Goal: Information Seeking & Learning: Learn about a topic

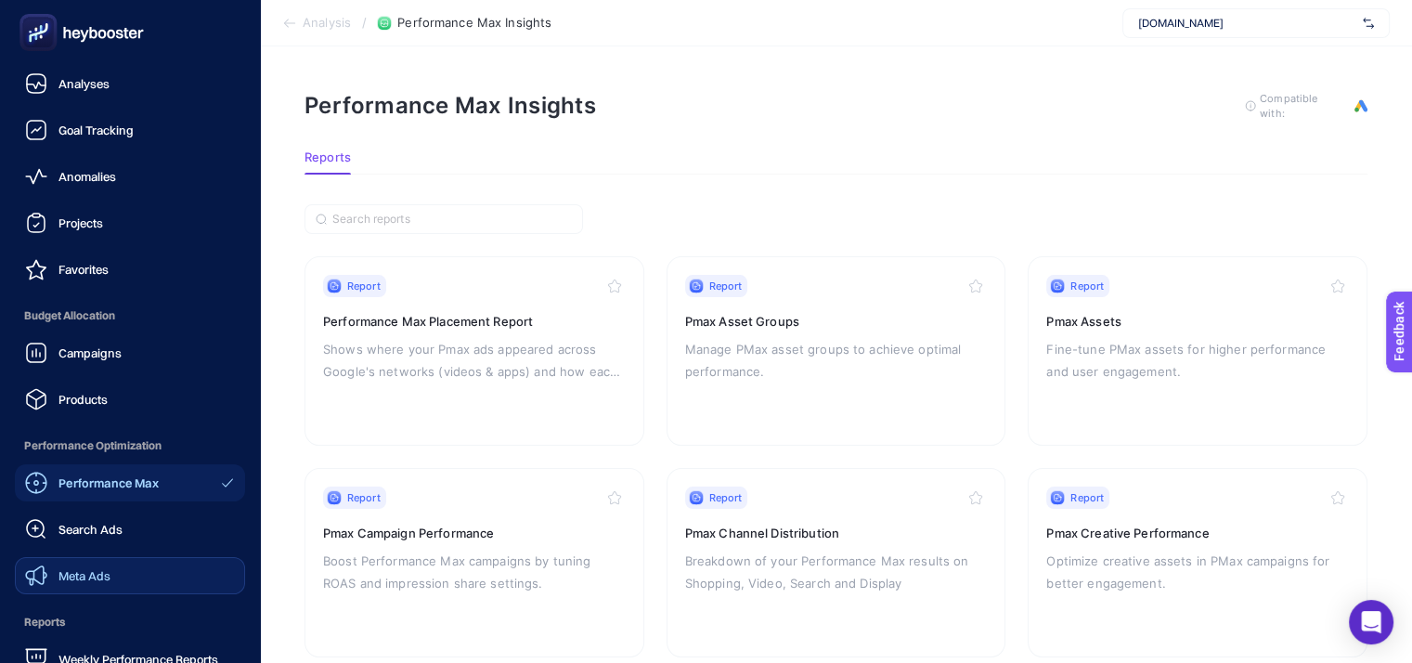
click at [89, 575] on span "Meta Ads" at bounding box center [84, 575] width 52 height 15
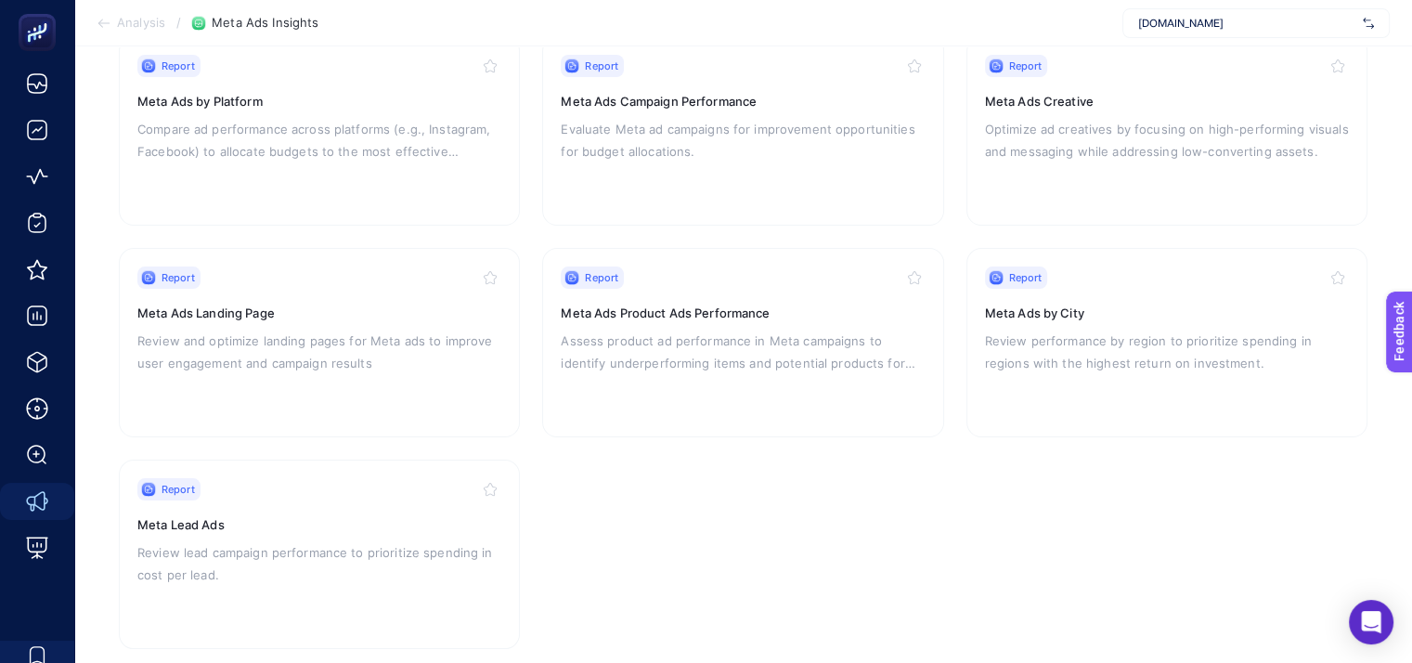
scroll to position [459, 0]
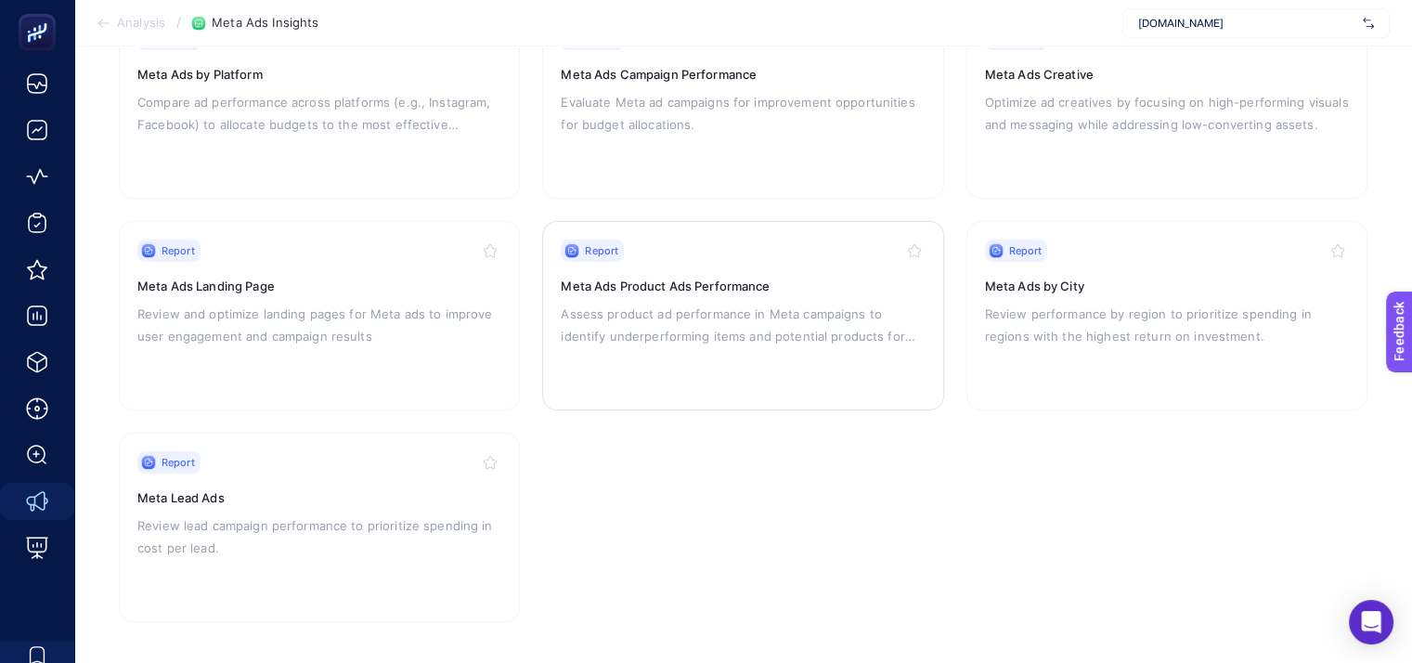
click at [704, 287] on h3 "Meta Ads Product Ads Performance" at bounding box center [743, 286] width 364 height 19
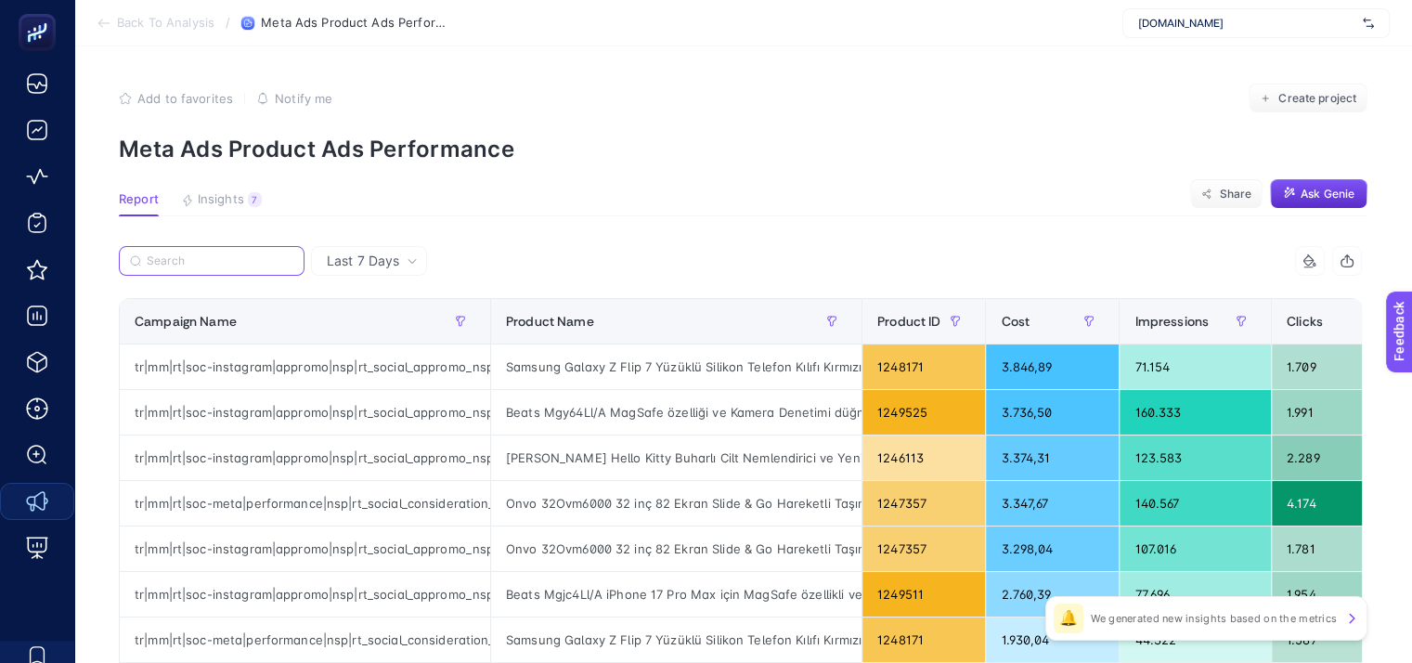
click at [200, 260] on input "Search" at bounding box center [220, 261] width 147 height 14
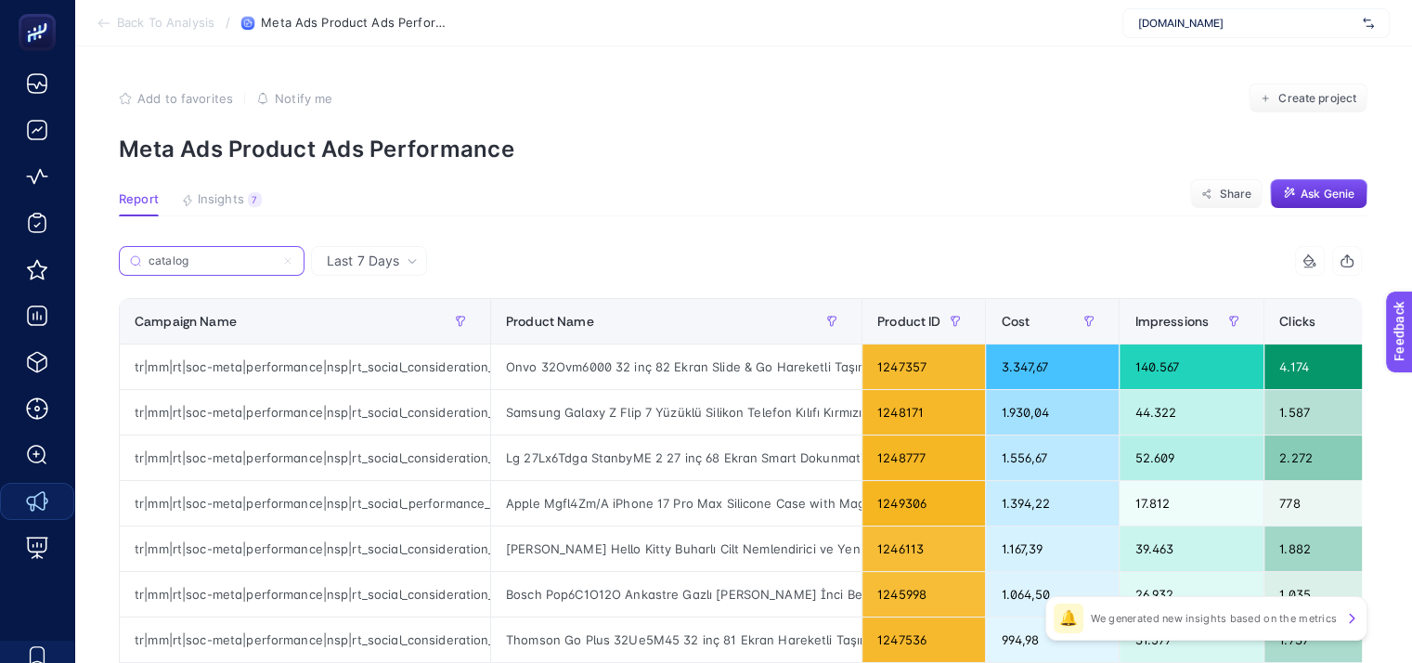
type input "catalog"
click at [361, 263] on span "Last 7 Days" at bounding box center [363, 261] width 72 height 19
click at [457, 263] on div "catalog" at bounding box center [430, 266] width 622 height 41
click at [205, 251] on label "catalog" at bounding box center [212, 261] width 186 height 30
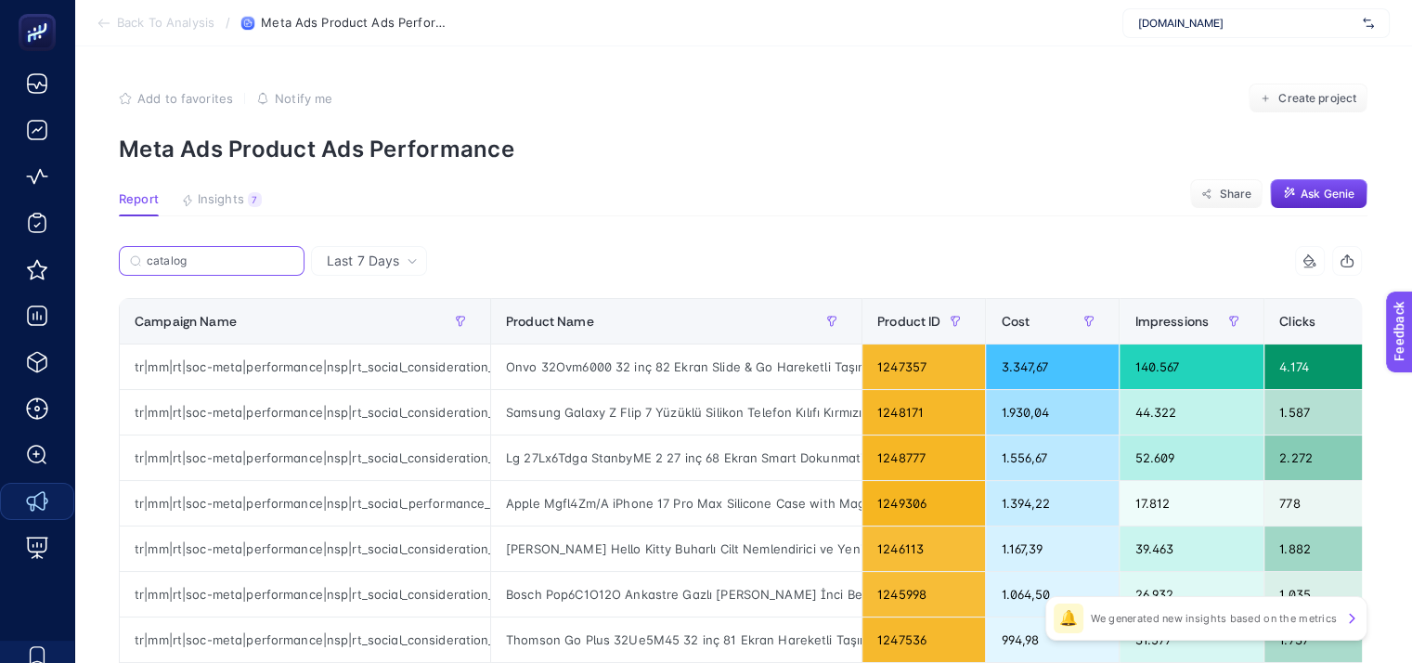
click at [205, 254] on input "catalog" at bounding box center [220, 261] width 147 height 14
drag, startPoint x: 490, startPoint y: 317, endPoint x: 487, endPoint y: 342, distance: 24.3
click at [581, 334] on th "Product Name" at bounding box center [676, 321] width 371 height 45
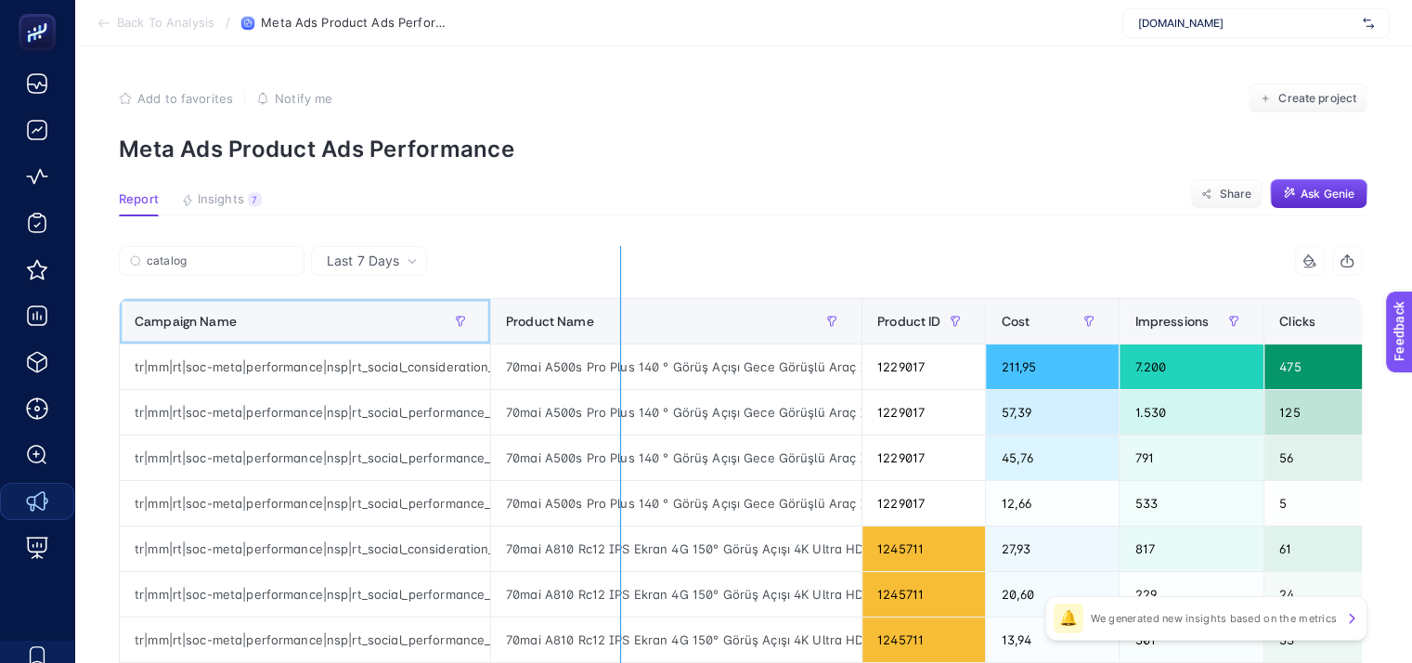
drag, startPoint x: 487, startPoint y: 331, endPoint x: 620, endPoint y: 335, distance: 132.8
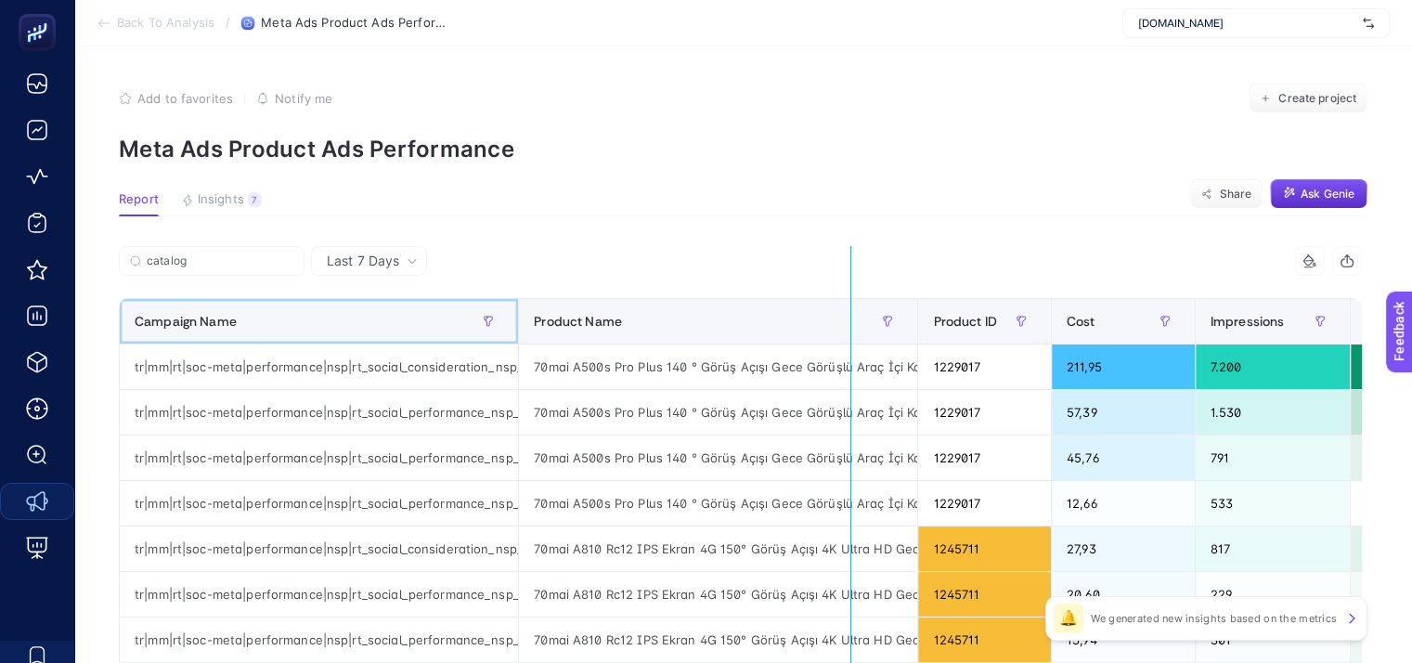
drag, startPoint x: 524, startPoint y: 317, endPoint x: 850, endPoint y: 392, distance: 334.1
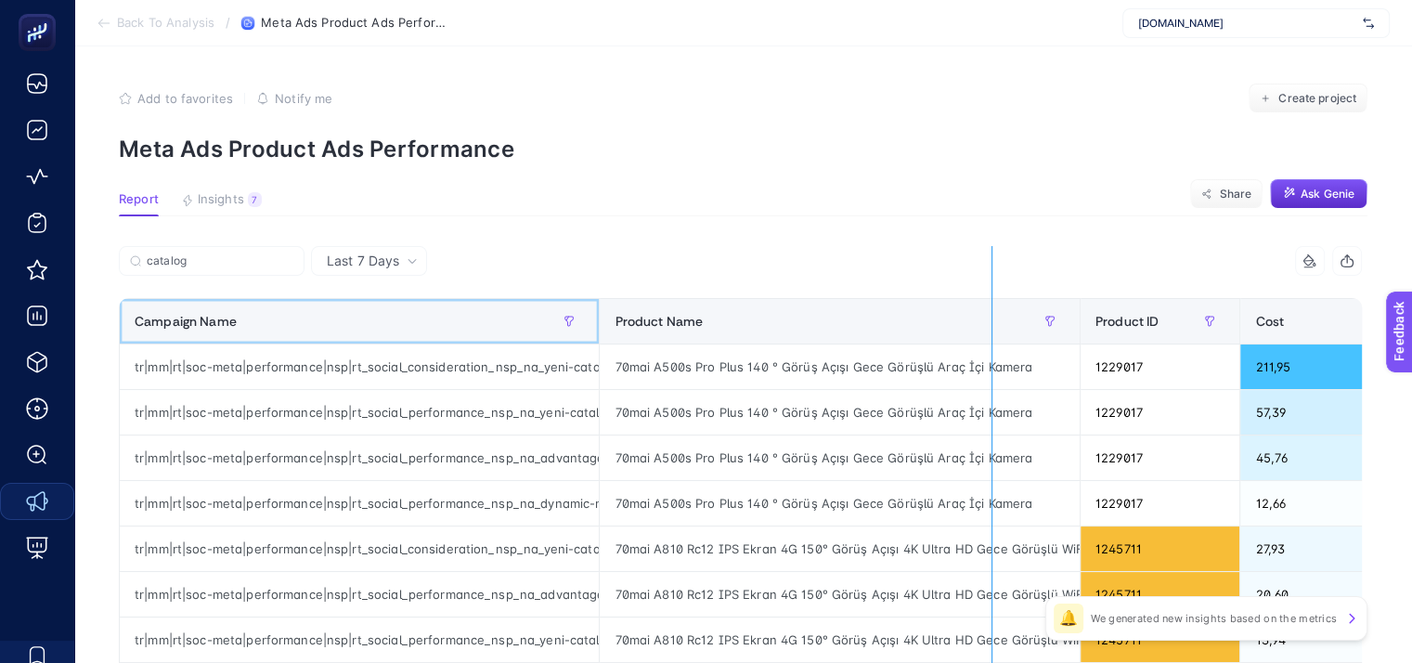
drag, startPoint x: 604, startPoint y: 317, endPoint x: 991, endPoint y: 376, distance: 391.6
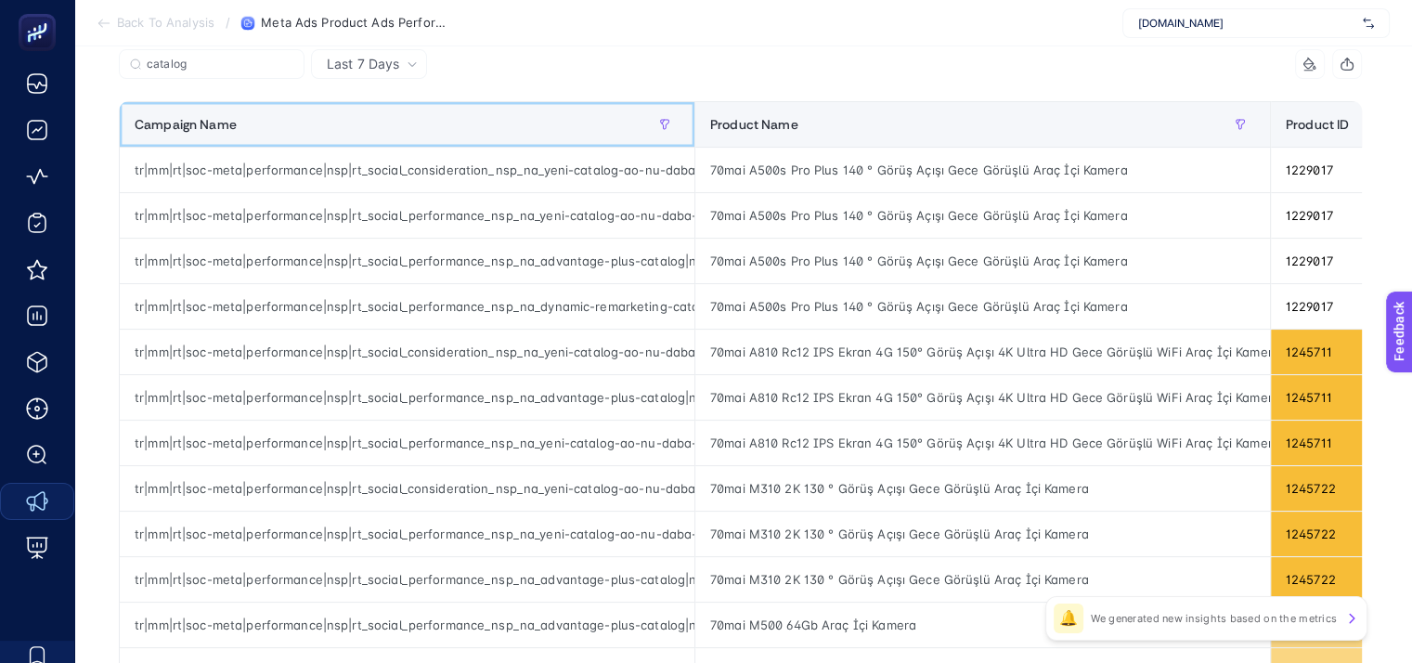
scroll to position [0, 8]
